Goal: Transaction & Acquisition: Subscribe to service/newsletter

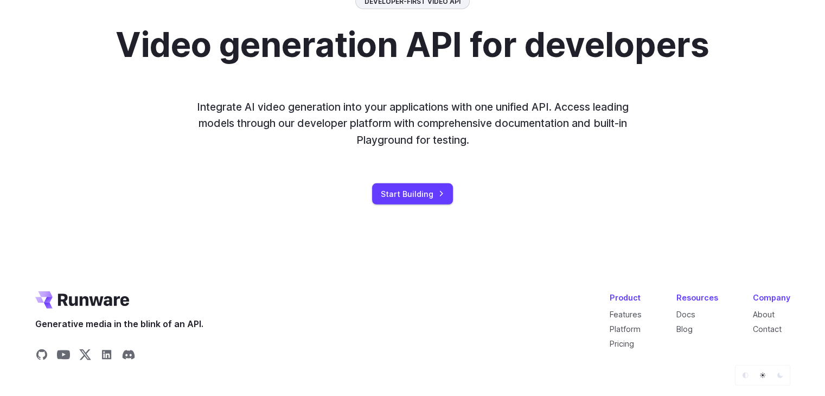
scroll to position [0, 14]
click at [684, 334] on link "Blog" at bounding box center [685, 329] width 16 height 9
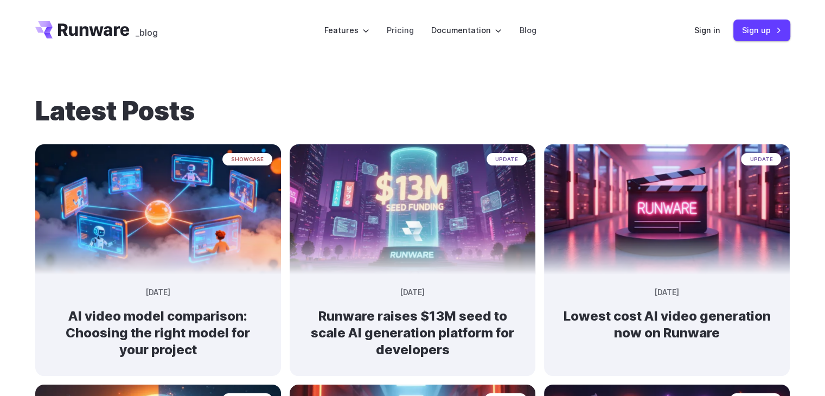
click at [602, 21] on header "_blog Features Tasks Image generation Video generation Sonic Inference Engine™ …" at bounding box center [412, 30] width 781 height 61
click at [148, 34] on span "_blog" at bounding box center [147, 32] width 22 height 9
click at [62, 23] on icon "Go to /" at bounding box center [82, 29] width 94 height 17
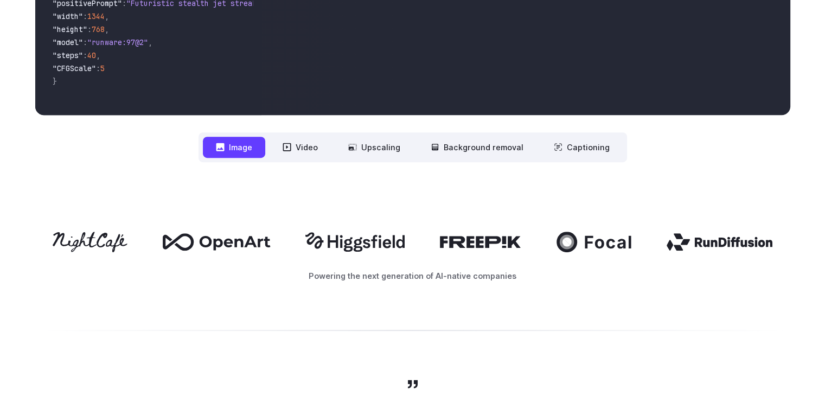
scroll to position [488, 0]
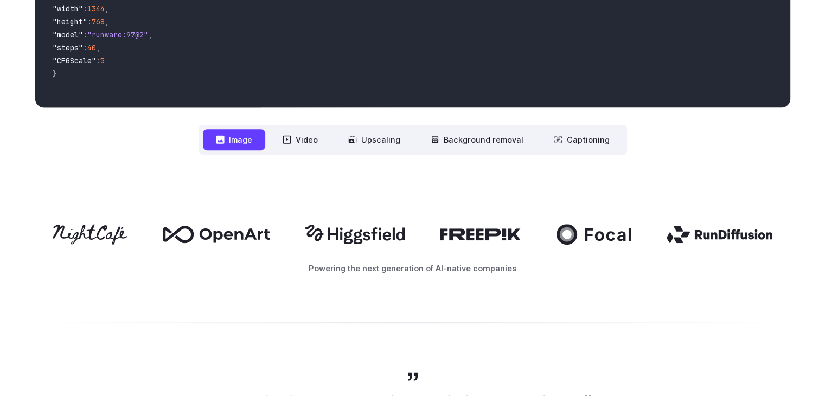
click at [306, 151] on nav "**********" at bounding box center [413, 140] width 429 height 30
click at [310, 146] on button "Video" at bounding box center [300, 139] width 61 height 21
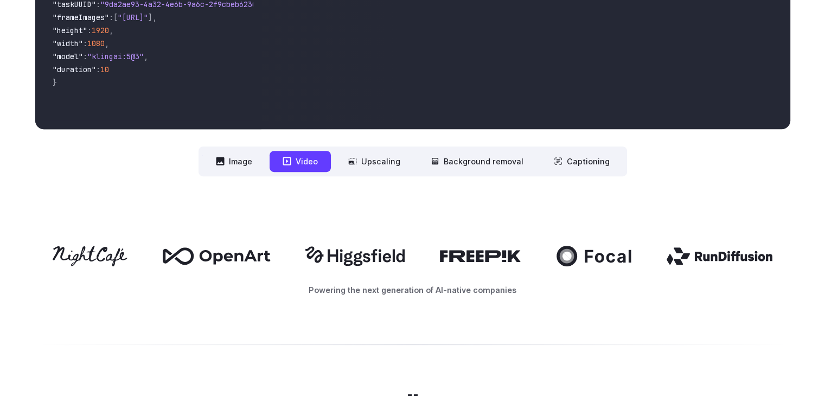
scroll to position [380, 0]
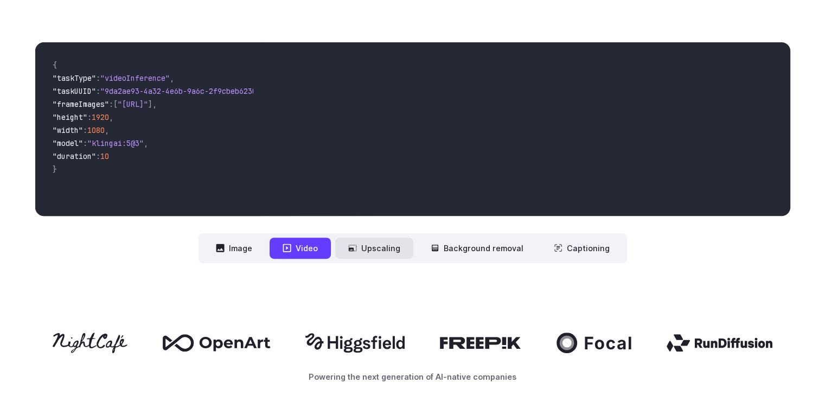
click at [373, 246] on button "Upscaling" at bounding box center [374, 248] width 78 height 21
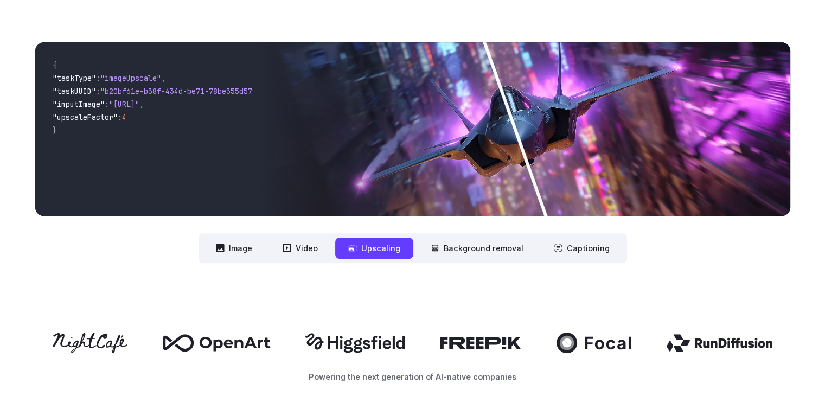
click at [632, 93] on img at bounding box center [526, 129] width 529 height 174
click at [484, 249] on button "Background removal" at bounding box center [477, 248] width 119 height 21
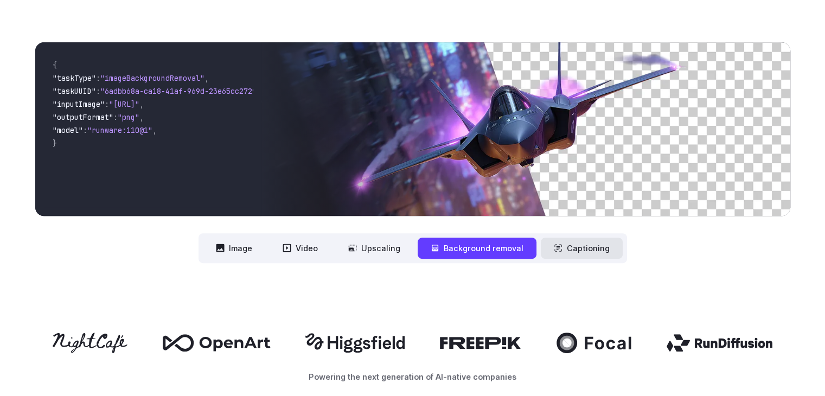
click at [584, 245] on button "Captioning" at bounding box center [582, 248] width 82 height 21
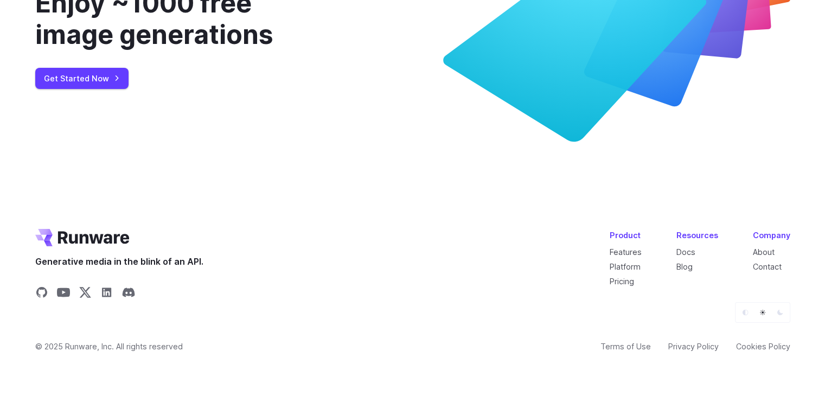
scroll to position [4185, 0]
click at [105, 74] on link "Get Started Now" at bounding box center [81, 78] width 93 height 21
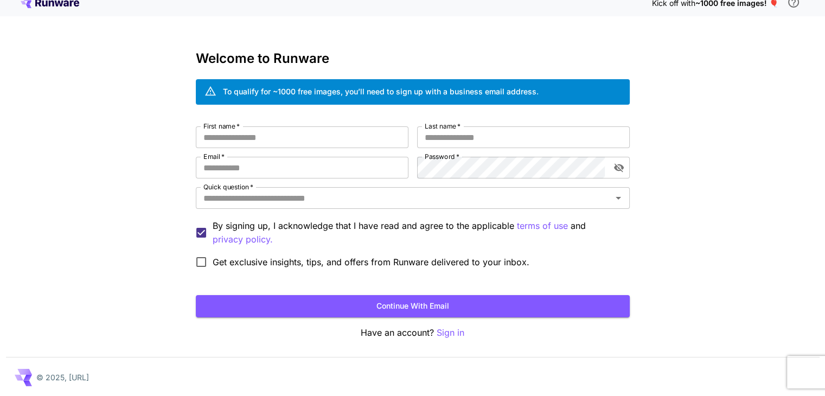
scroll to position [12, 0]
